Goal: Transaction & Acquisition: Purchase product/service

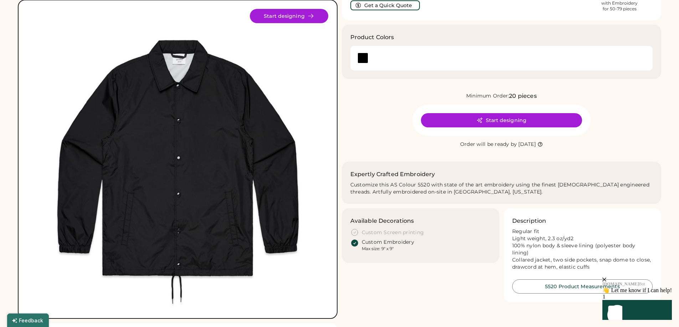
scroll to position [39, 0]
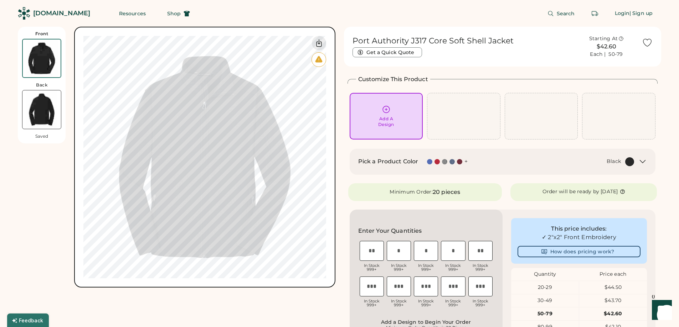
click at [38, 103] on img at bounding box center [41, 110] width 38 height 38
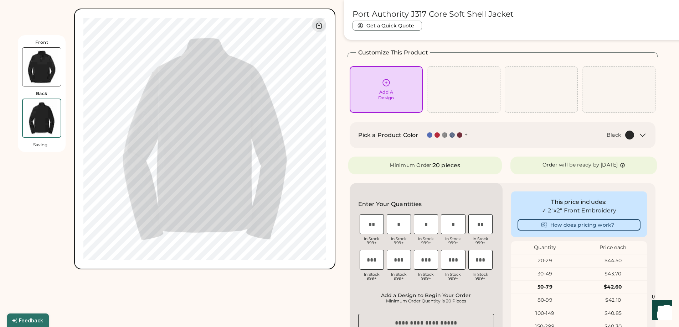
click at [43, 68] on img at bounding box center [41, 67] width 38 height 38
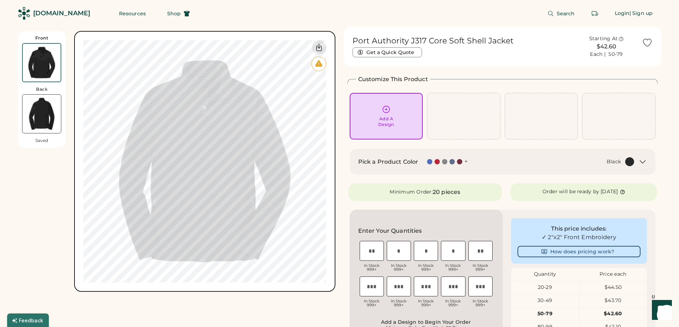
click at [36, 101] on img at bounding box center [41, 114] width 38 height 38
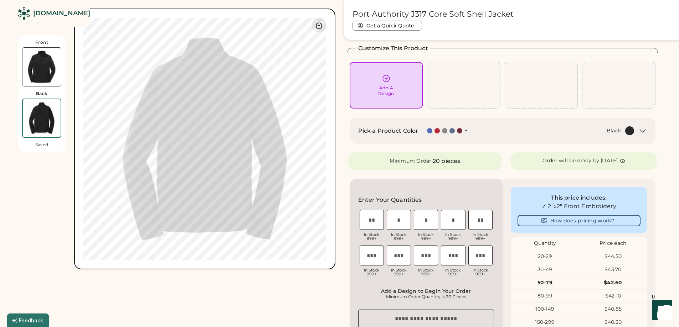
click at [41, 56] on img at bounding box center [41, 67] width 38 height 38
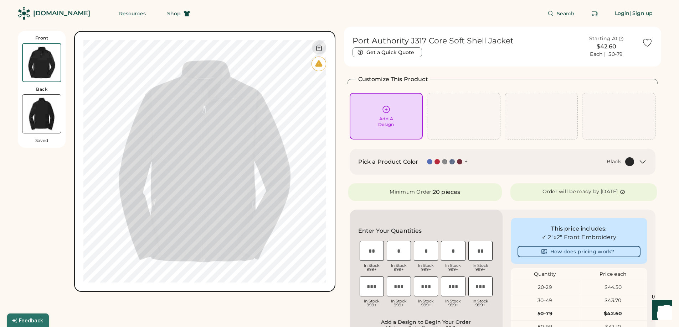
click at [35, 116] on img at bounding box center [41, 114] width 38 height 38
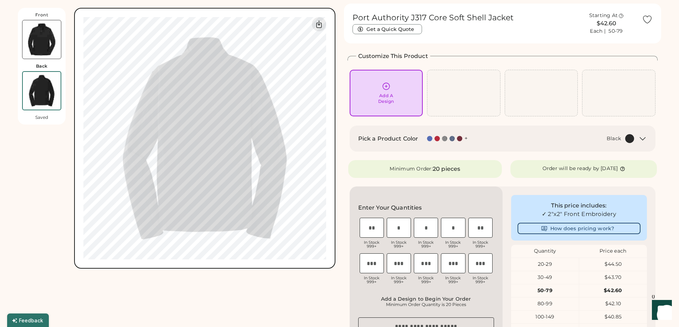
scroll to position [31, 0]
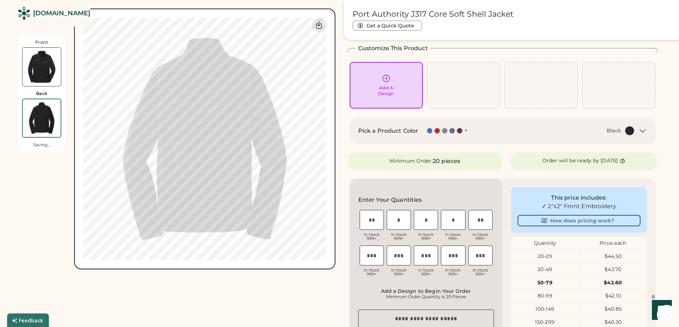
click at [42, 61] on img at bounding box center [41, 67] width 38 height 38
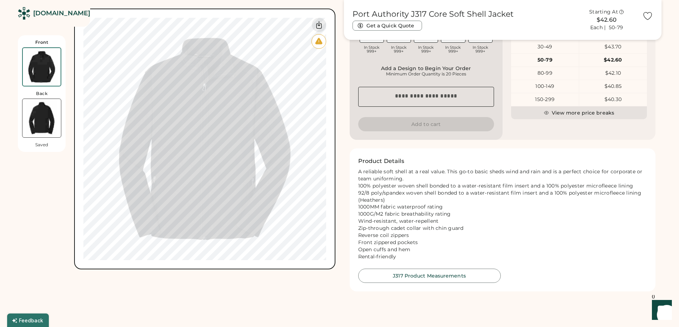
scroll to position [250, 0]
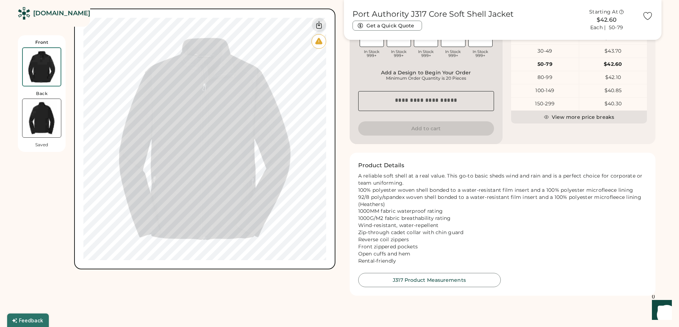
click at [39, 119] on img at bounding box center [41, 118] width 38 height 38
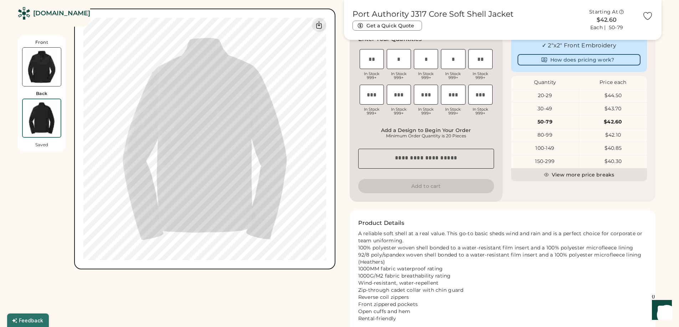
click at [42, 71] on img at bounding box center [41, 67] width 38 height 38
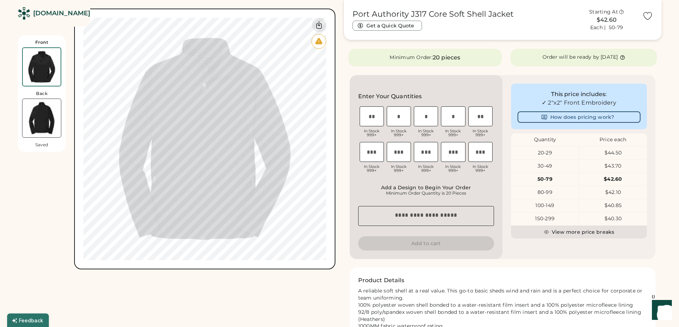
scroll to position [134, 0]
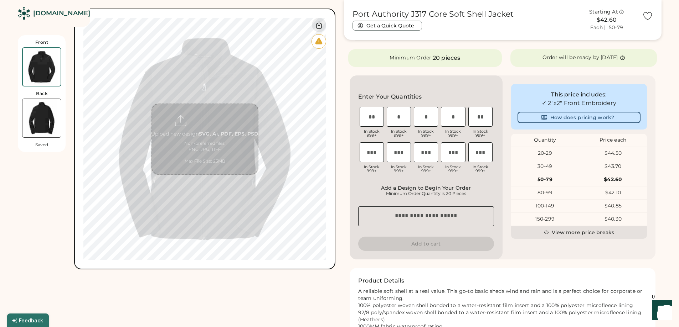
click at [45, 68] on img at bounding box center [42, 67] width 38 height 38
